Goal: Find specific page/section: Find specific page/section

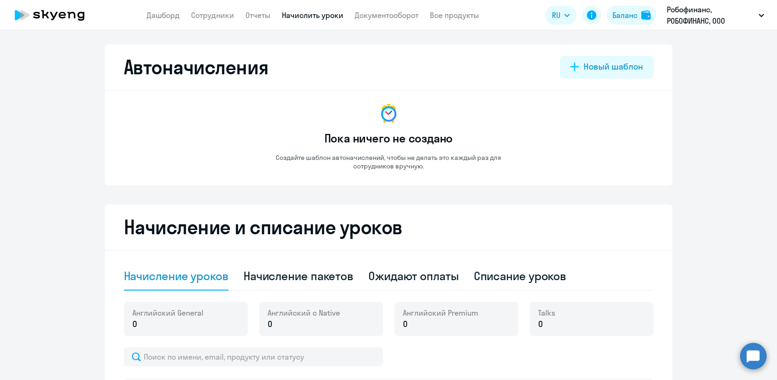
select select "10"
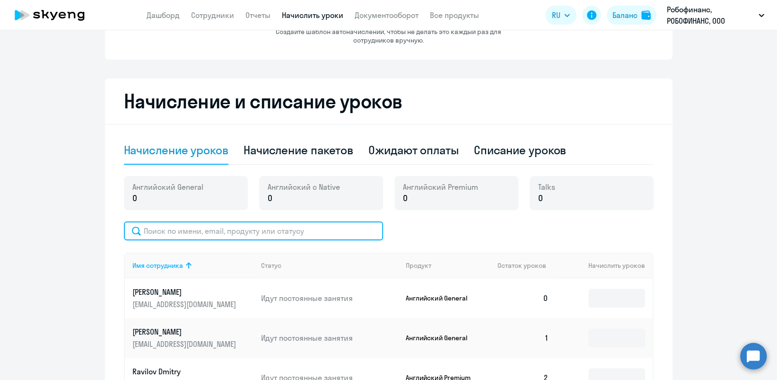
click at [301, 228] on input "text" at bounding box center [253, 230] width 259 height 19
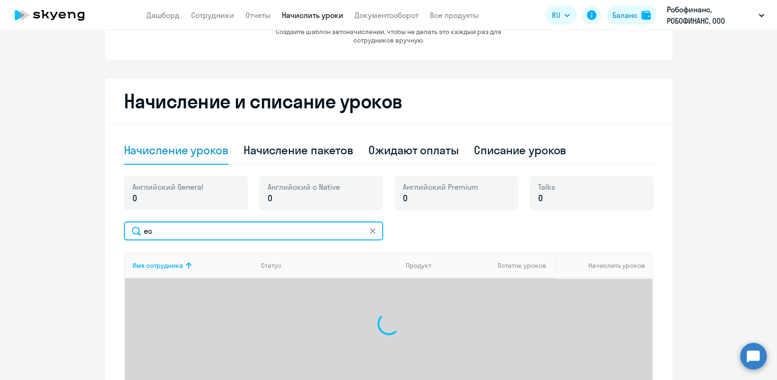
type input "e"
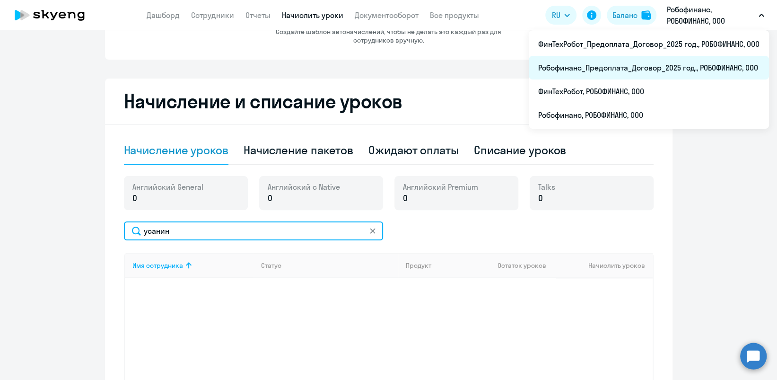
type input "усанин"
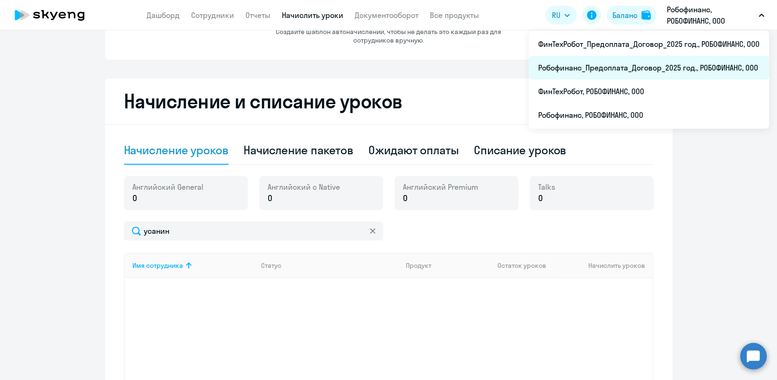
click at [687, 70] on li "Робофинанс_Предоплата_Договор_2025 год., РОБОФИНАНС, ООО" at bounding box center [649, 68] width 240 height 24
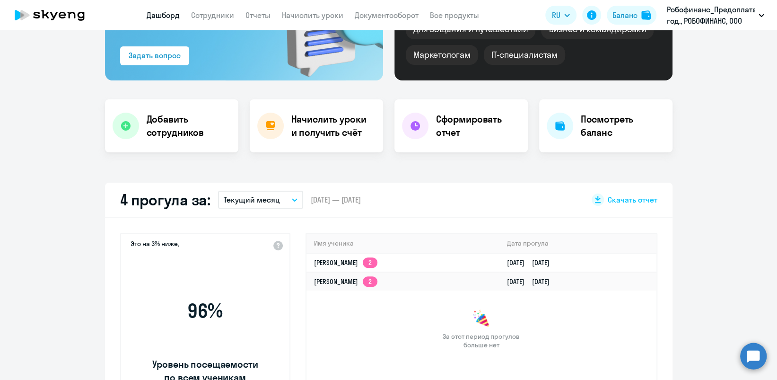
scroll to position [211, 0]
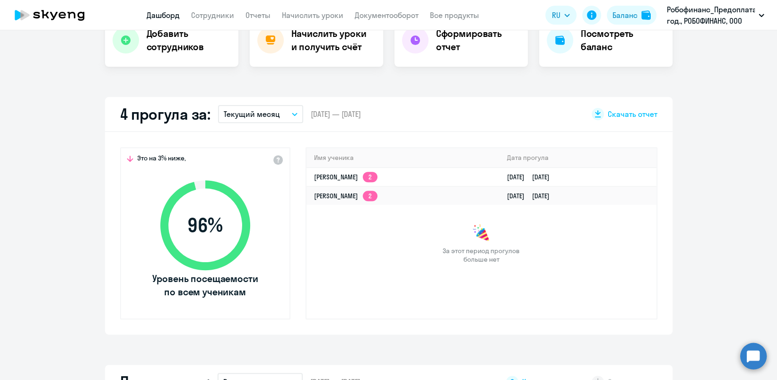
select select "30"
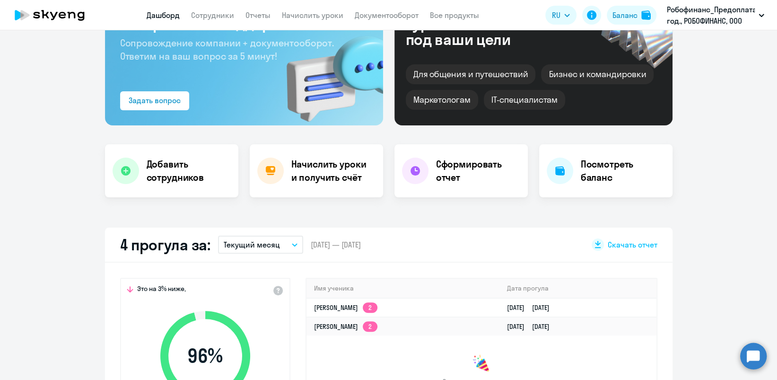
scroll to position [0, 0]
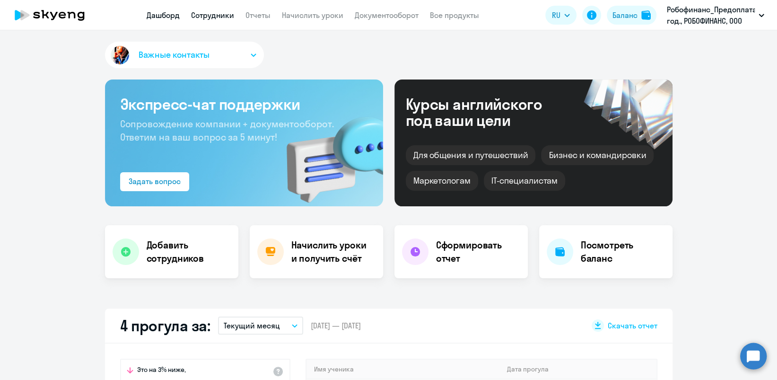
click at [213, 16] on link "Сотрудники" at bounding box center [212, 14] width 43 height 9
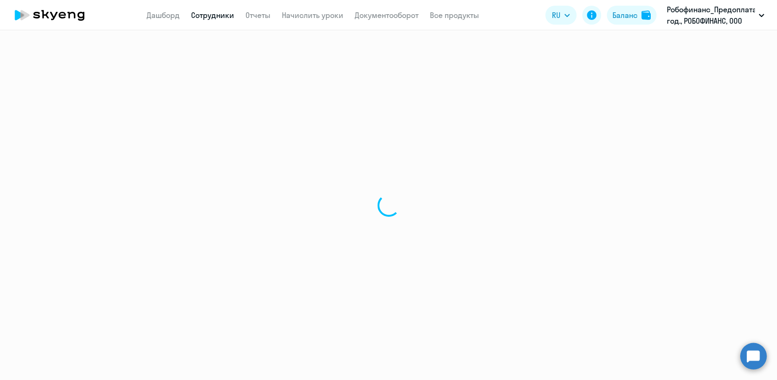
select select "30"
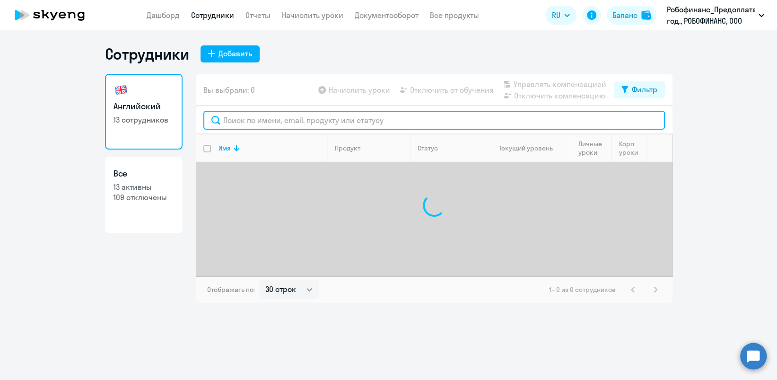
click at [263, 118] on input "text" at bounding box center [434, 120] width 462 height 19
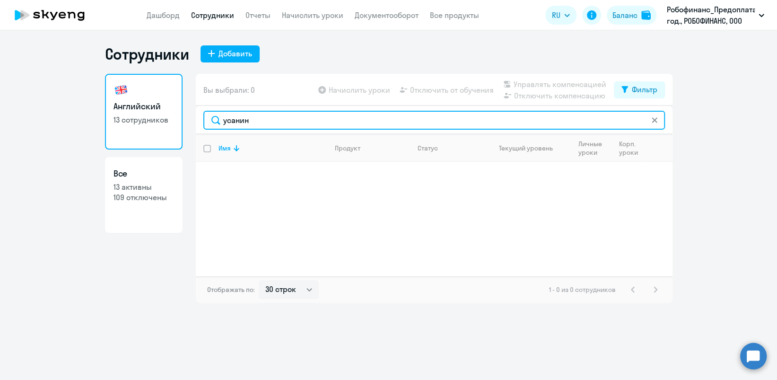
type input "усанин"
